Goal: Book appointment/travel/reservation

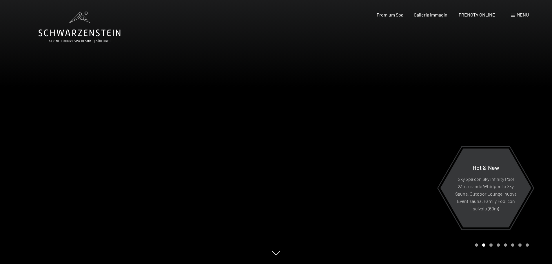
click at [515, 14] on div "Menu" at bounding box center [520, 15] width 18 height 6
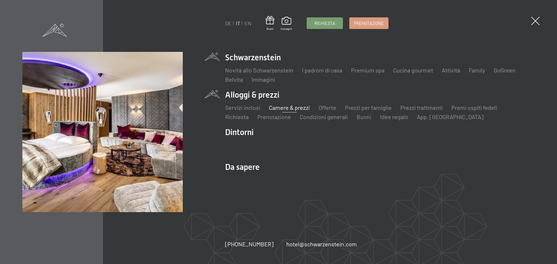
click at [301, 109] on link "Camere & prezzi" at bounding box center [289, 107] width 41 height 7
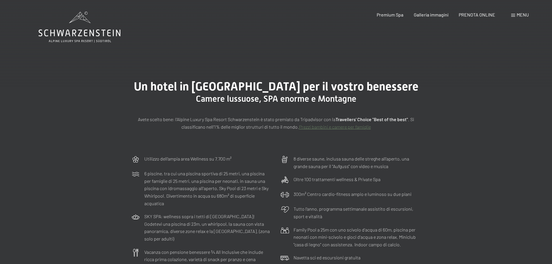
click at [517, 14] on span "Menu" at bounding box center [523, 15] width 12 height 6
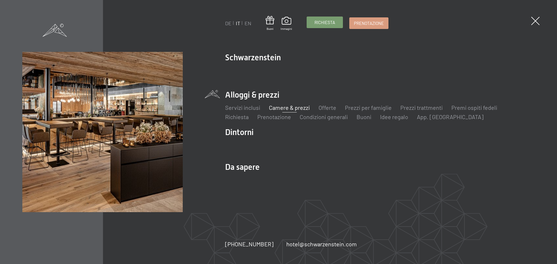
click at [328, 24] on span "Richiesta" at bounding box center [324, 22] width 21 height 6
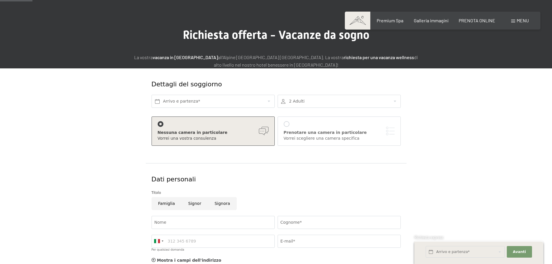
scroll to position [29, 0]
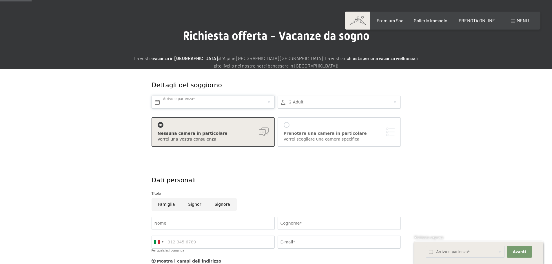
click at [221, 103] on input "text" at bounding box center [213, 102] width 123 height 13
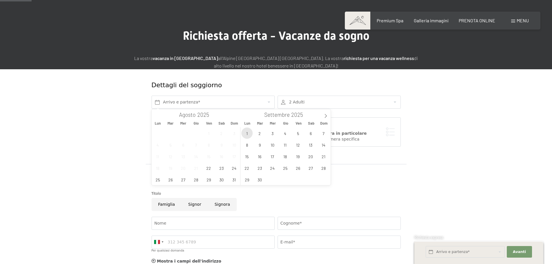
click at [248, 132] on span "1" at bounding box center [246, 133] width 11 height 11
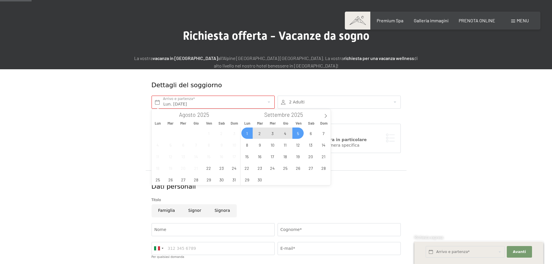
click at [295, 132] on span "5" at bounding box center [298, 133] width 11 height 11
type input "Lun. [DATE] - Ven. [DATE]"
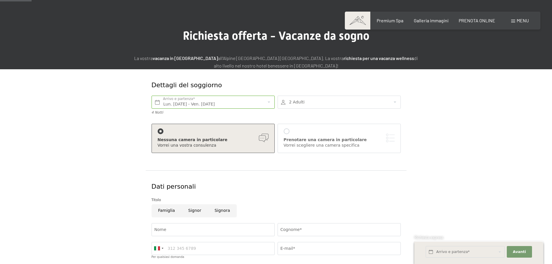
click at [312, 104] on div at bounding box center [339, 102] width 123 height 13
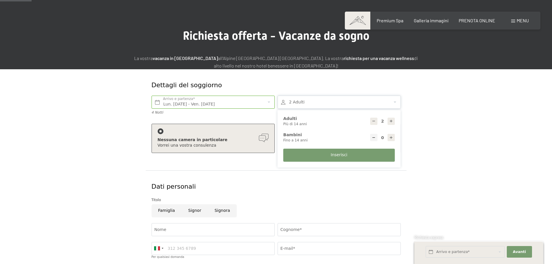
click at [393, 139] on icon at bounding box center [391, 138] width 4 height 4
type input "1"
select select
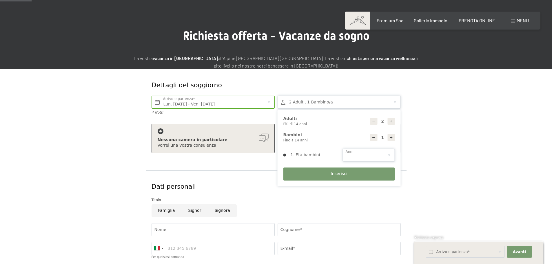
click at [358, 155] on select "0 1 2 3 4 5 6 7 8 9 10 11 12 13 14" at bounding box center [369, 155] width 52 height 13
click at [423, 145] on form "Dettagli del soggiorno [GEOGRAPHIC_DATA] [DATE] - Ven. [DATE] Arrivo e partenza…" at bounding box center [276, 214] width 396 height 291
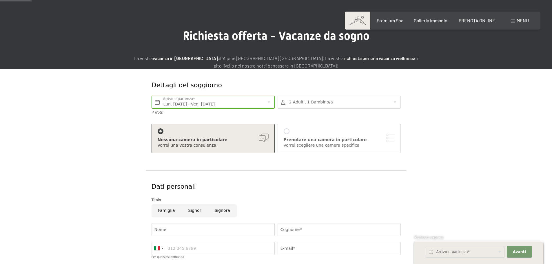
click at [321, 102] on div at bounding box center [339, 102] width 123 height 13
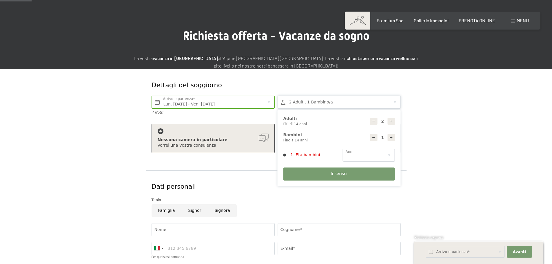
click at [392, 121] on icon at bounding box center [391, 121] width 4 height 4
type input "3"
click at [373, 138] on icon at bounding box center [374, 138] width 4 height 4
type input "0"
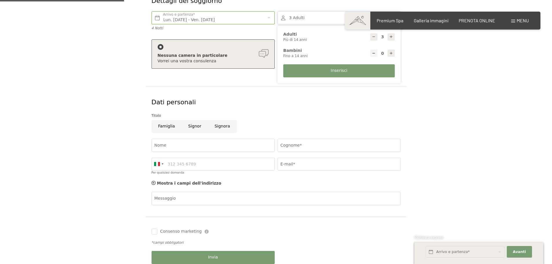
scroll to position [116, 0]
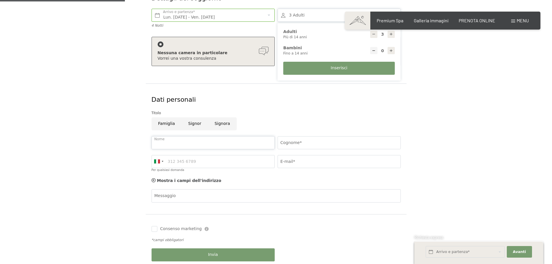
click at [183, 140] on input "Nome" at bounding box center [213, 142] width 123 height 13
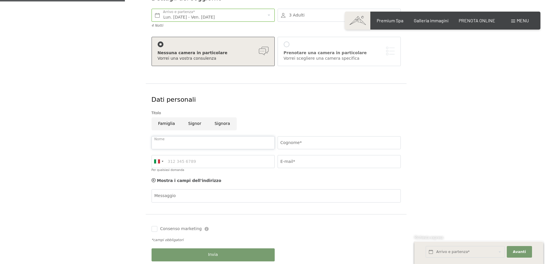
type input "[PERSON_NAME]"
type input "Tagliavini"
type input "3494273600"
type input "[EMAIL_ADDRESS][PERSON_NAME][DOMAIN_NAME]"
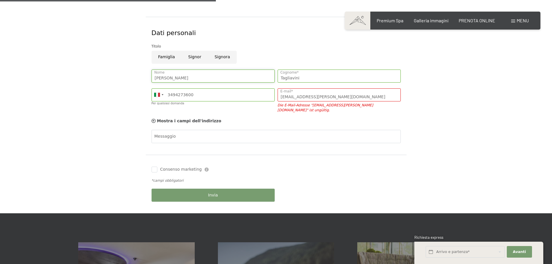
scroll to position [203, 0]
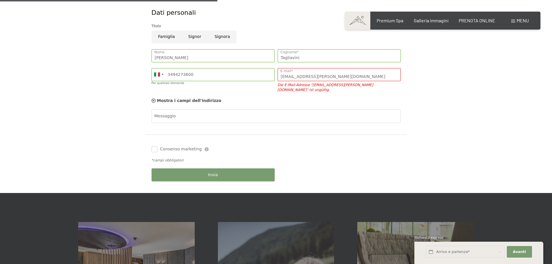
click at [155, 146] on input "Consenso marketing" at bounding box center [155, 149] width 6 height 6
checkbox input "true"
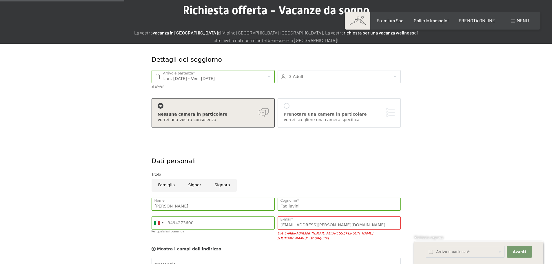
scroll to position [0, 0]
